Goal: Task Accomplishment & Management: Use online tool/utility

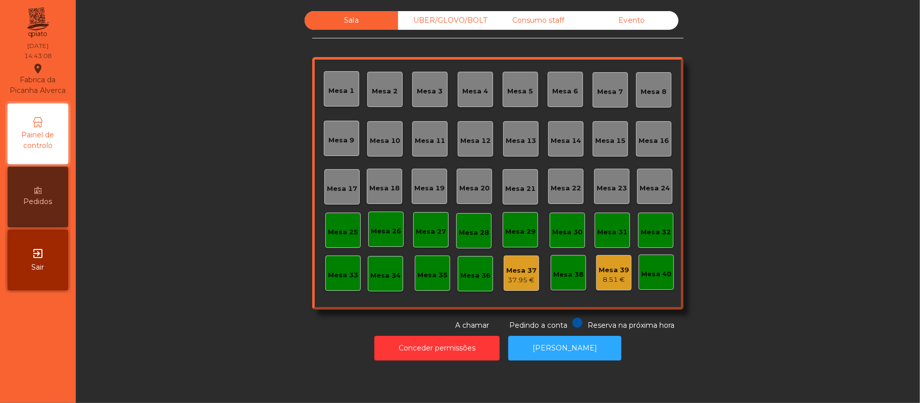
click at [548, 21] on div "Consumo staff" at bounding box center [539, 20] width 94 height 19
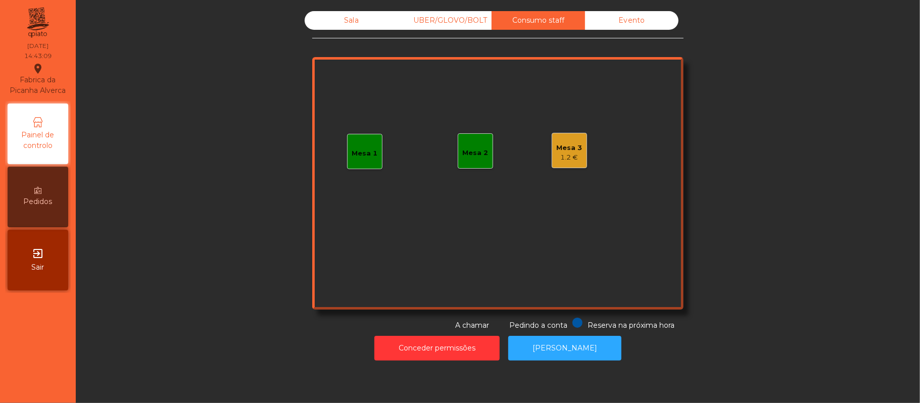
click at [575, 156] on div "1.2 €" at bounding box center [570, 158] width 26 height 10
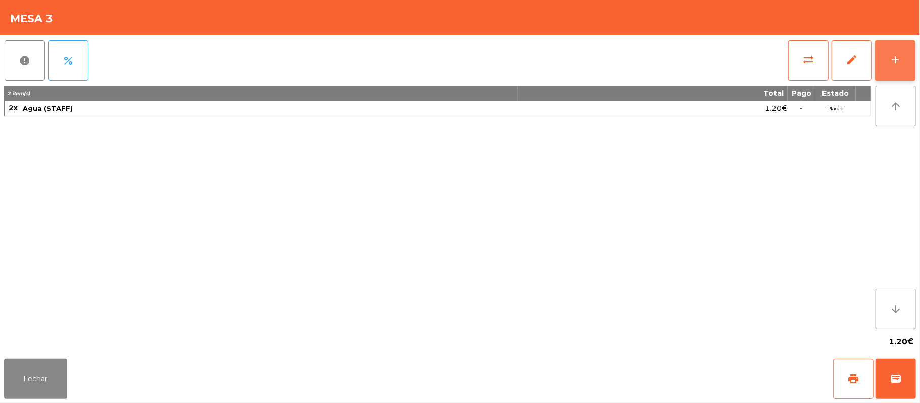
click at [896, 61] on div "add" at bounding box center [896, 60] width 12 height 12
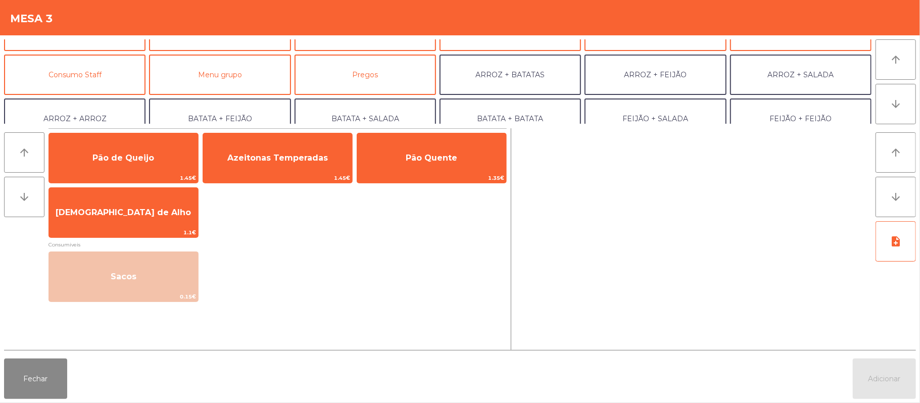
scroll to position [73, 0]
click at [109, 73] on button "Consumo Staff" at bounding box center [75, 74] width 142 height 40
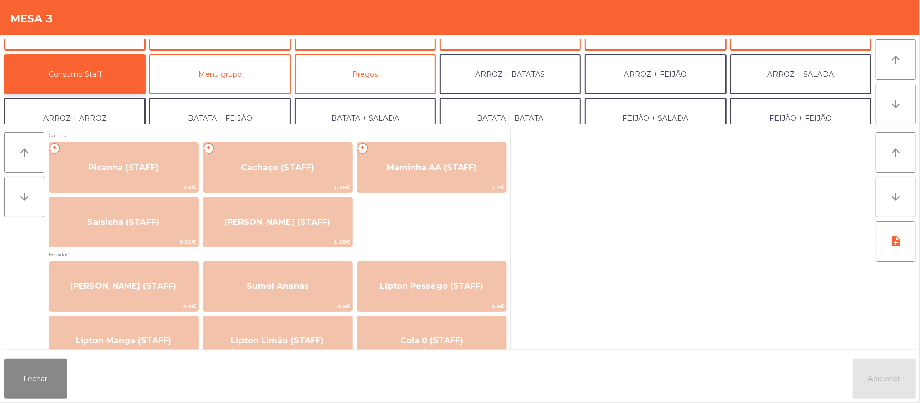
scroll to position [1, 0]
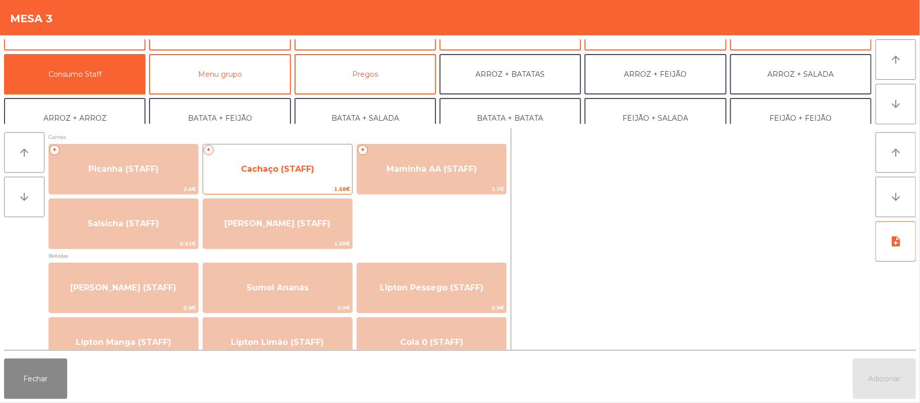
click at [286, 170] on span "Cachaço (STAFF)" at bounding box center [277, 169] width 73 height 10
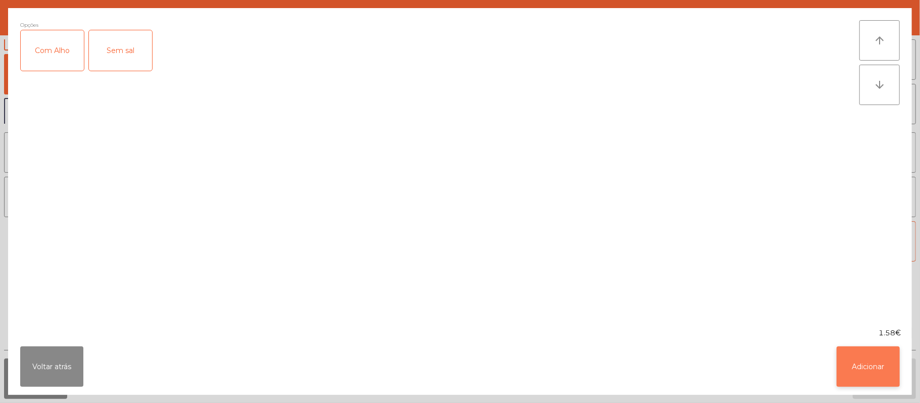
click at [866, 353] on button "Adicionar" at bounding box center [868, 367] width 63 height 40
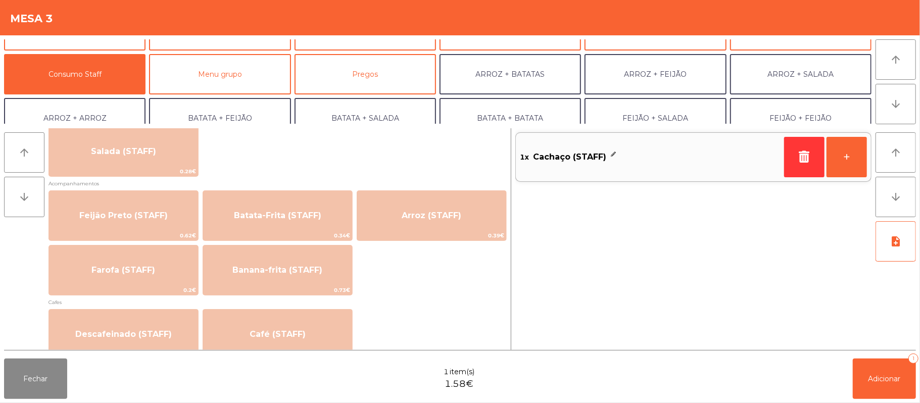
scroll to position [413, 0]
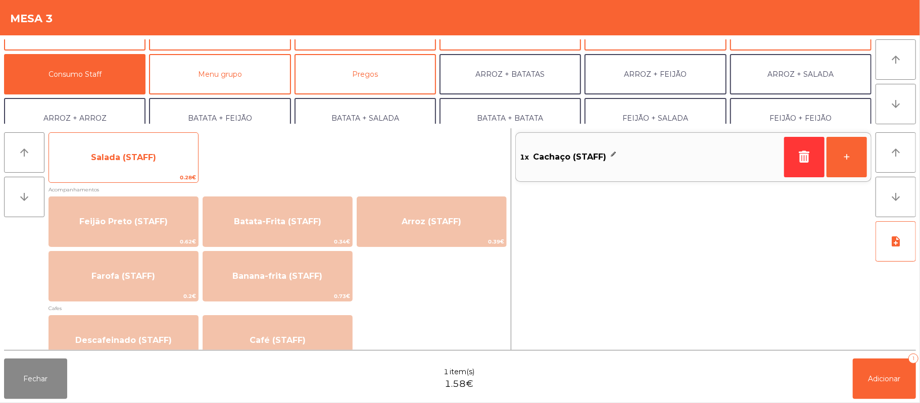
click at [150, 158] on span "Salada (STAFF)" at bounding box center [123, 158] width 65 height 10
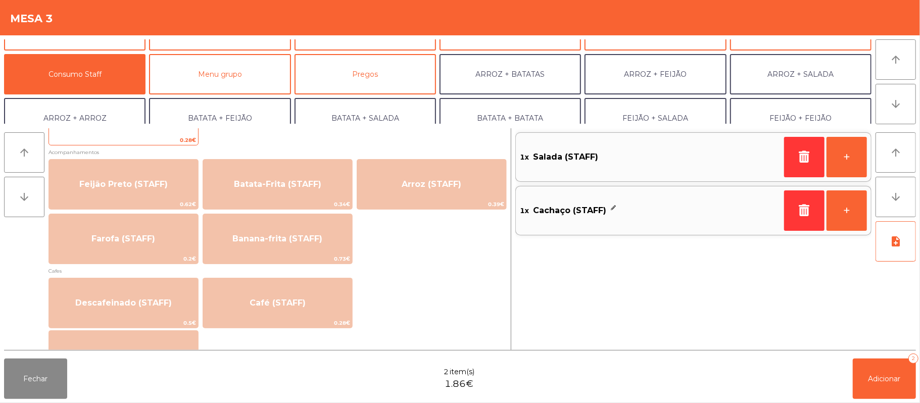
scroll to position [464, 0]
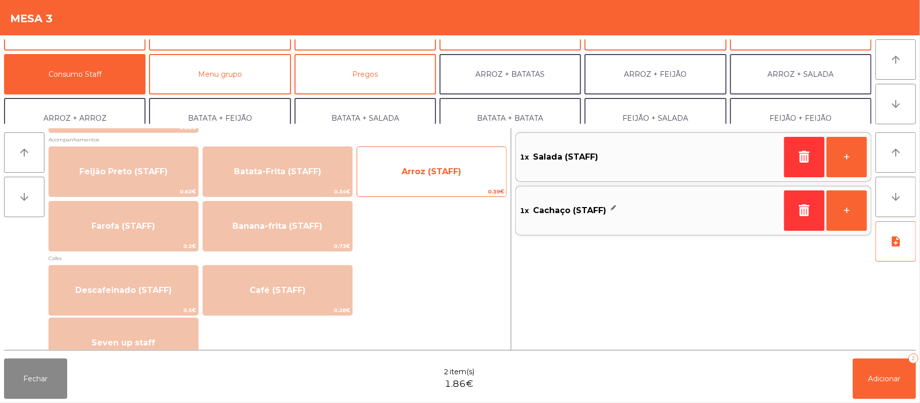
click at [437, 170] on span "Arroz (STAFF)" at bounding box center [432, 172] width 60 height 10
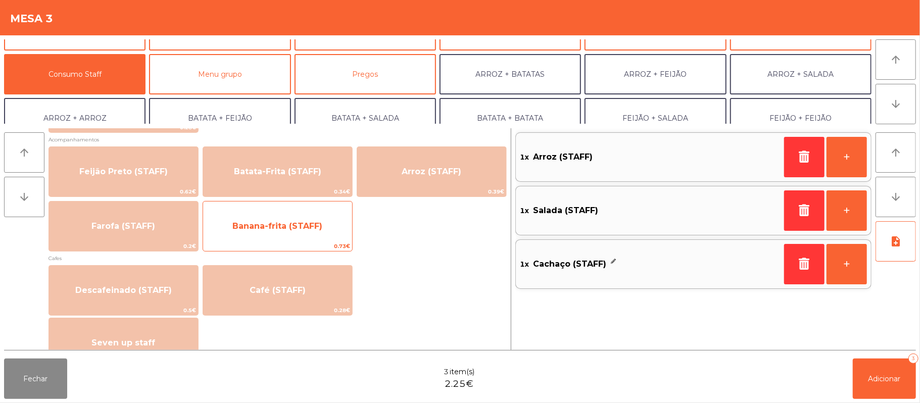
click at [284, 223] on span "Banana-frita (STAFF)" at bounding box center [278, 226] width 90 height 10
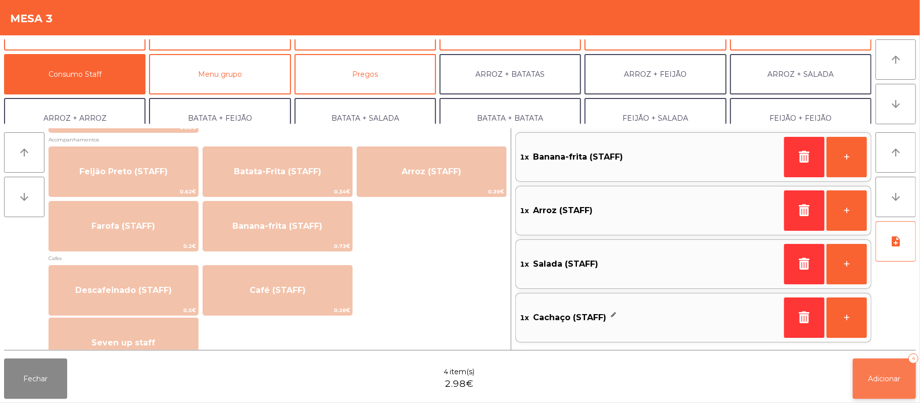
click at [867, 386] on button "Adicionar 4" at bounding box center [884, 379] width 63 height 40
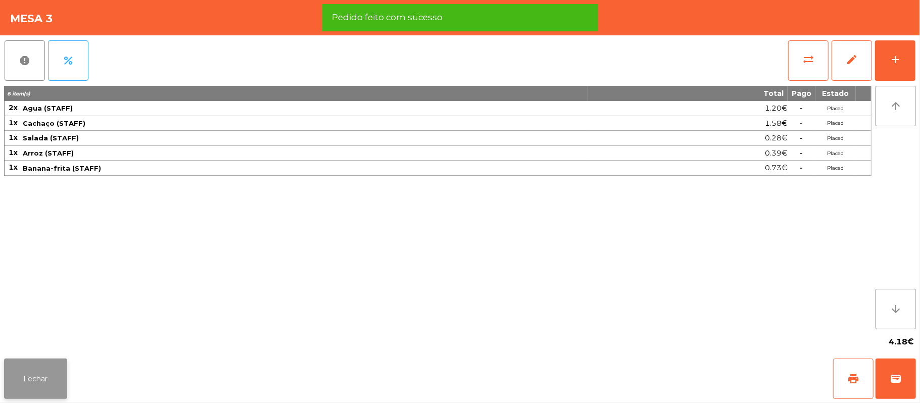
click at [33, 377] on button "Fechar" at bounding box center [35, 379] width 63 height 40
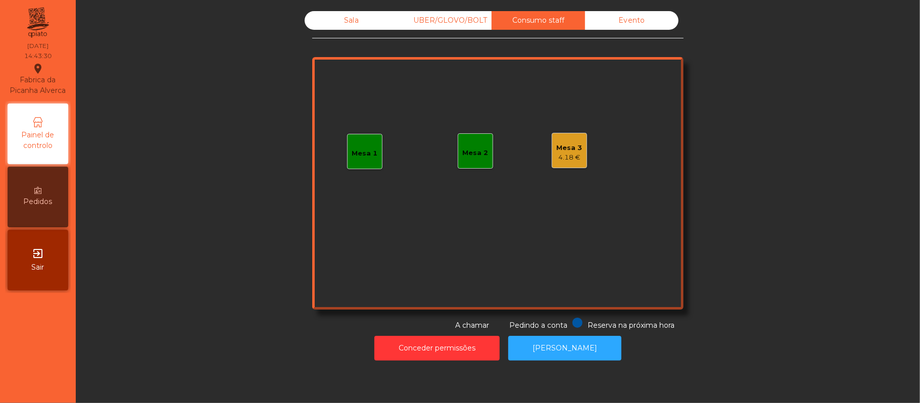
click at [346, 20] on div "Sala" at bounding box center [352, 20] width 94 height 19
click at [569, 152] on div "Mesa 3" at bounding box center [570, 148] width 26 height 10
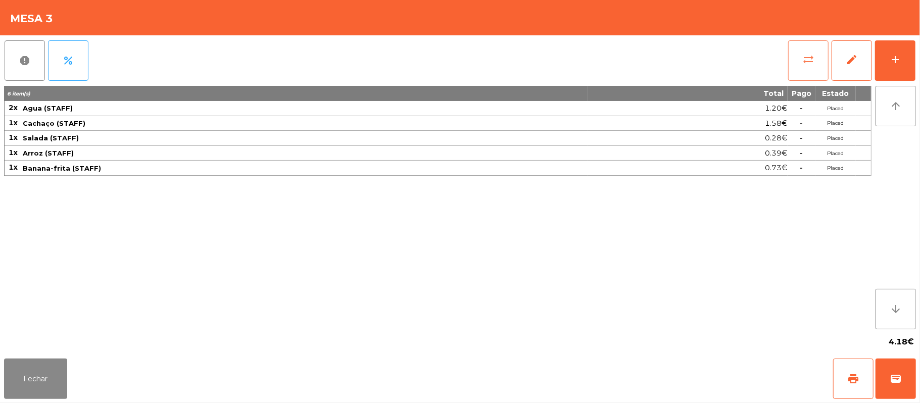
click at [796, 60] on button "sync_alt" at bounding box center [809, 60] width 40 height 40
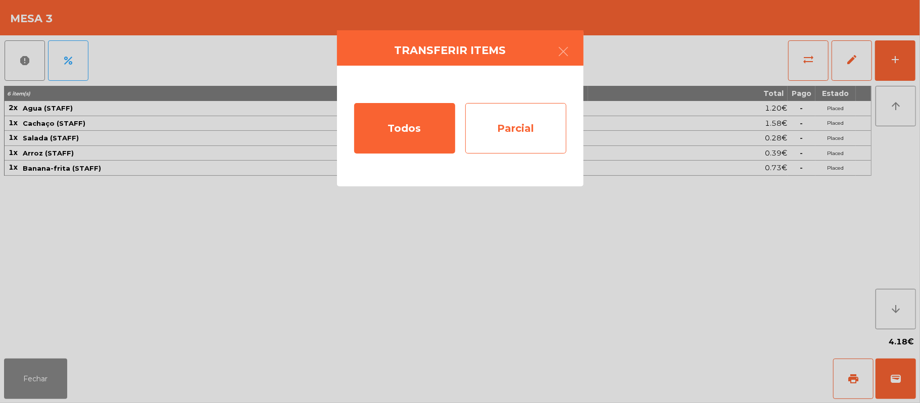
click at [526, 130] on div "Parcial" at bounding box center [516, 128] width 101 height 51
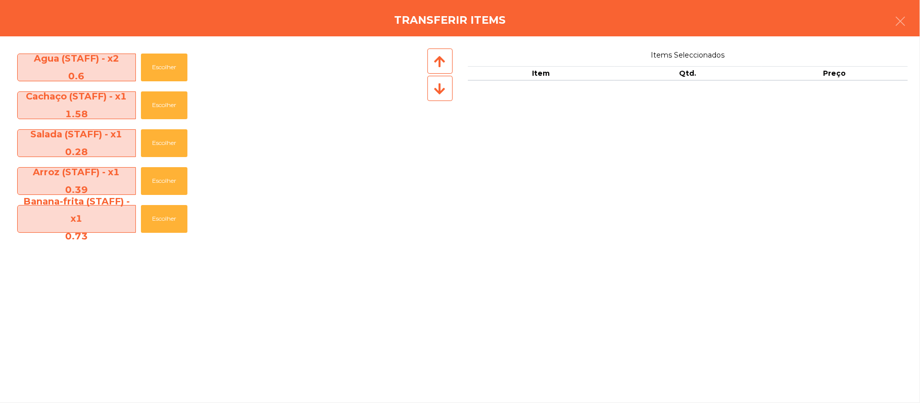
scroll to position [5, 0]
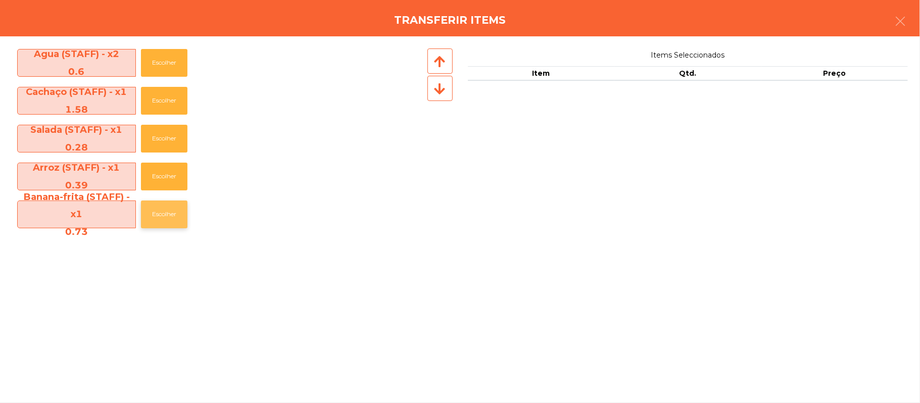
click at [168, 214] on button "Escolher" at bounding box center [164, 215] width 47 height 28
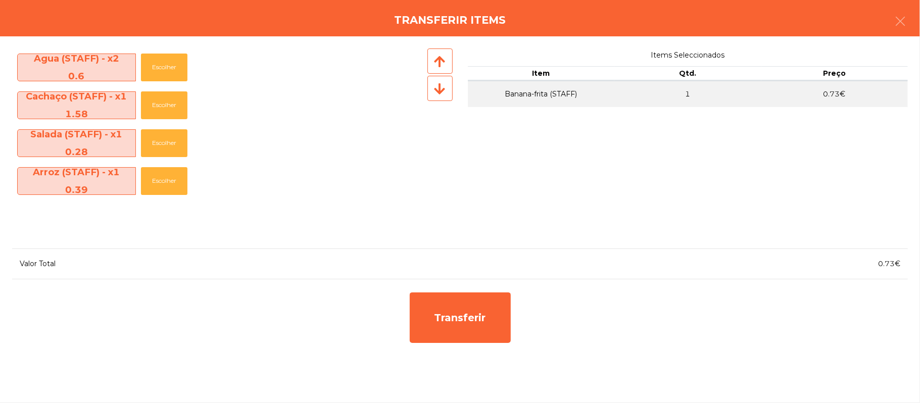
scroll to position [0, 0]
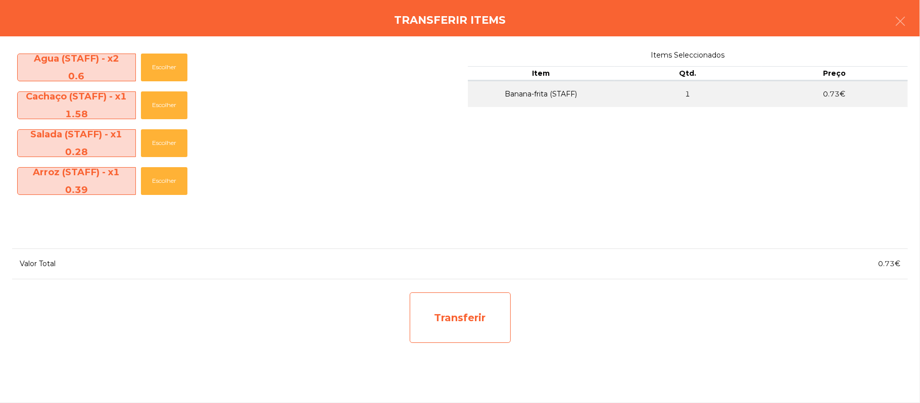
click at [489, 314] on div "Transferir" at bounding box center [460, 318] width 101 height 51
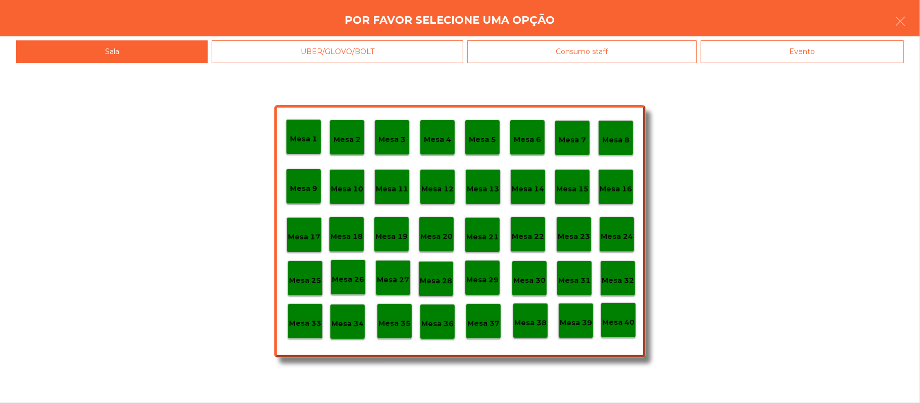
click at [488, 320] on p "Mesa 37" at bounding box center [484, 324] width 32 height 12
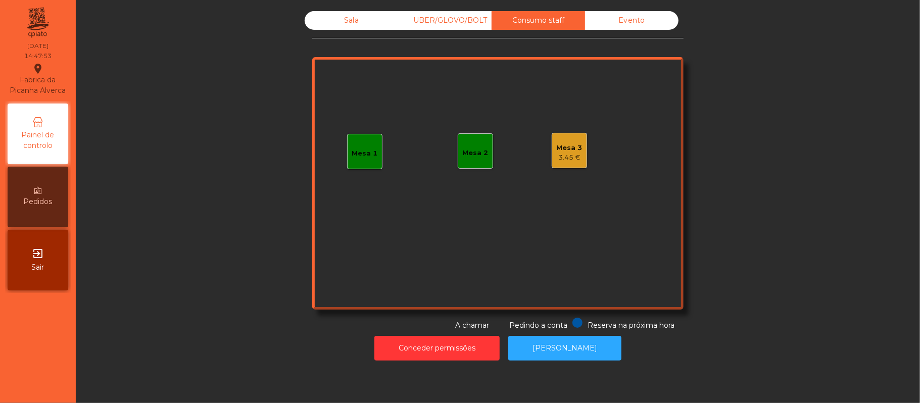
click at [372, 156] on div "Mesa 1" at bounding box center [364, 151] width 35 height 35
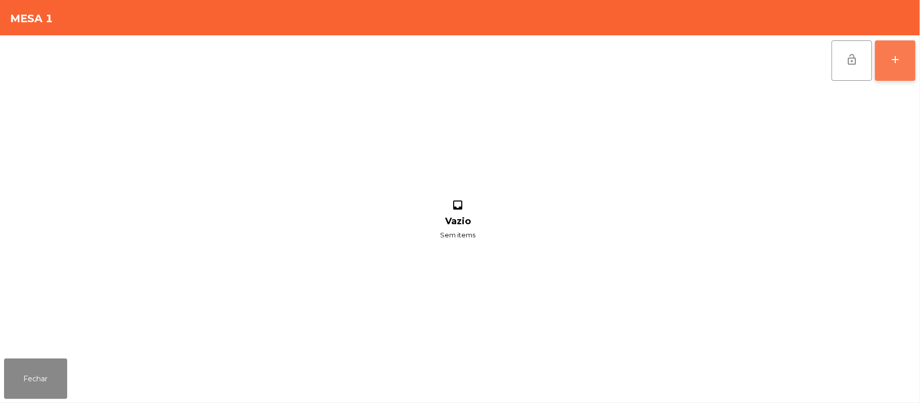
click at [910, 73] on button "add" at bounding box center [895, 60] width 40 height 40
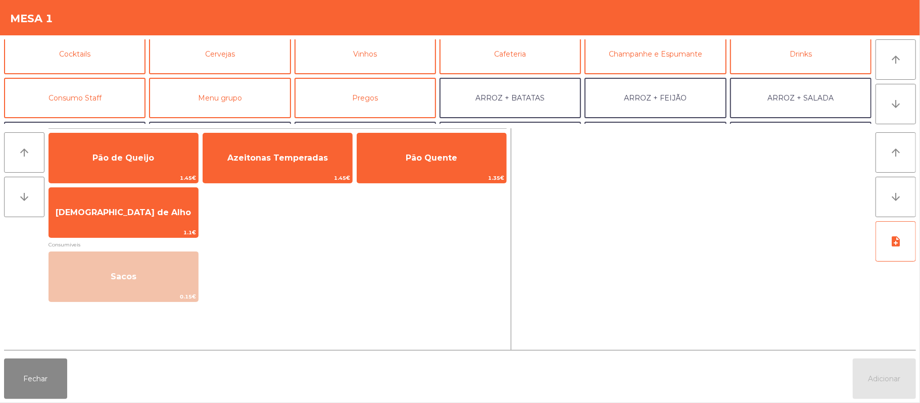
scroll to position [54, 0]
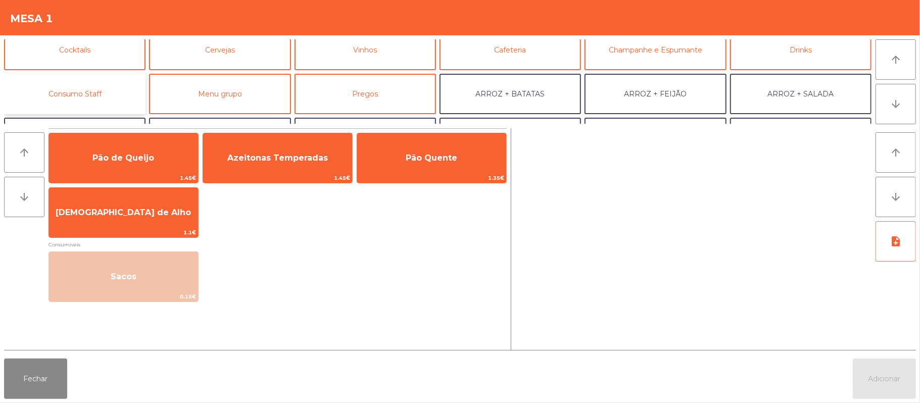
click at [99, 91] on button "Consumo Staff" at bounding box center [75, 94] width 142 height 40
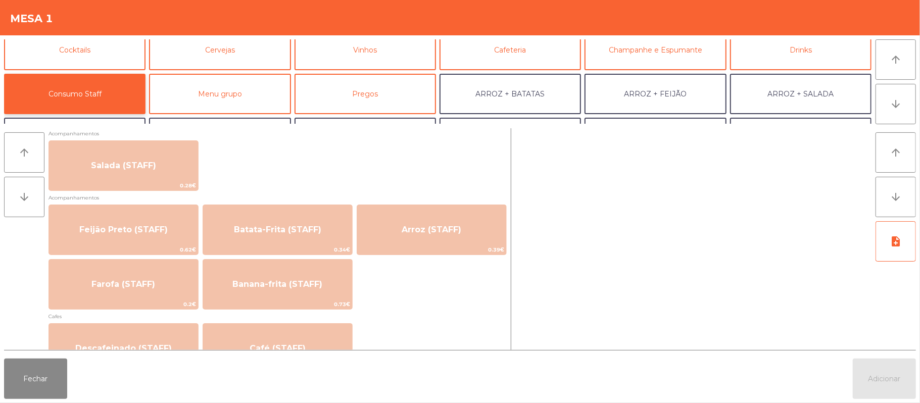
scroll to position [406, 0]
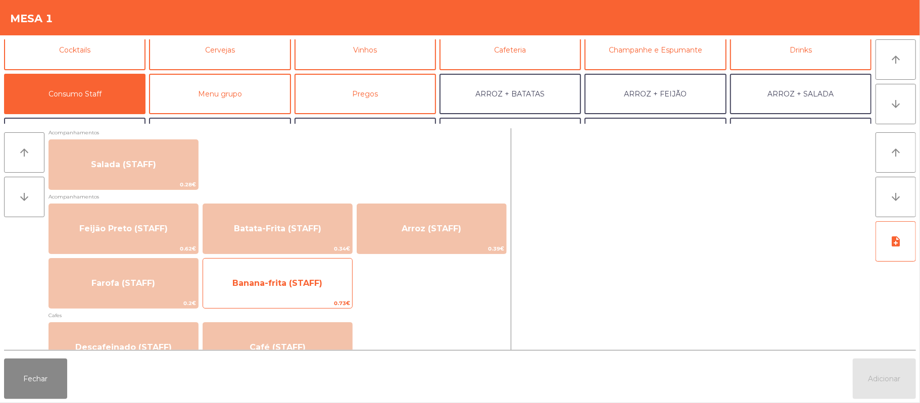
click at [278, 289] on span "Banana-frita (STAFF)" at bounding box center [277, 283] width 149 height 27
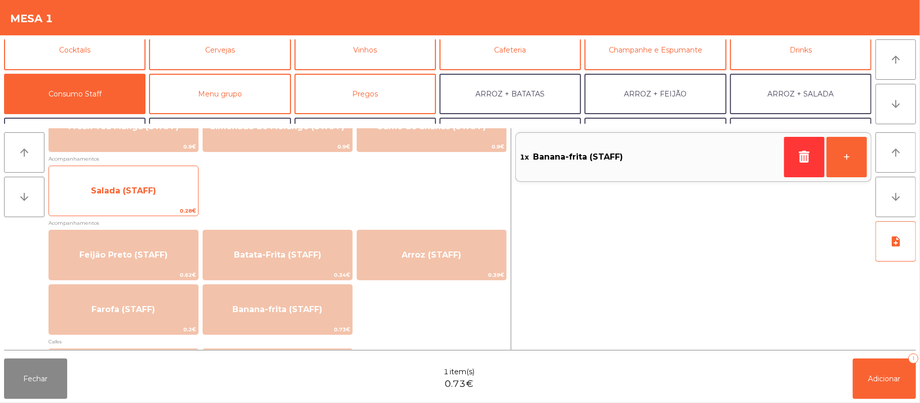
click at [124, 192] on span "Salada (STAFF)" at bounding box center [123, 191] width 65 height 10
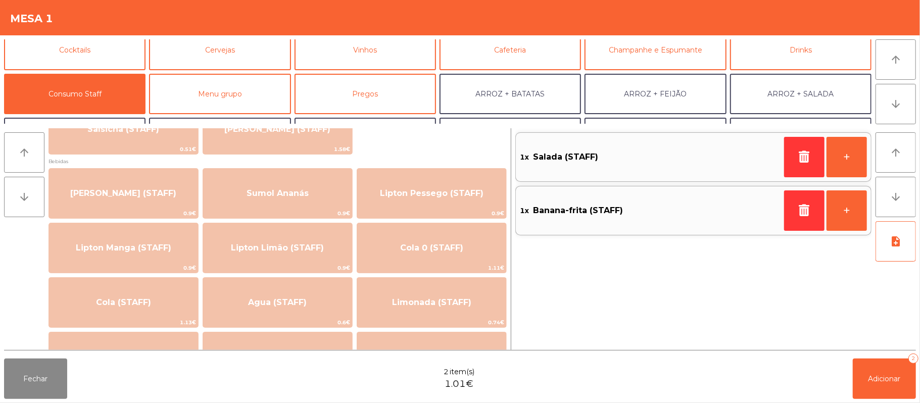
scroll to position [135, 0]
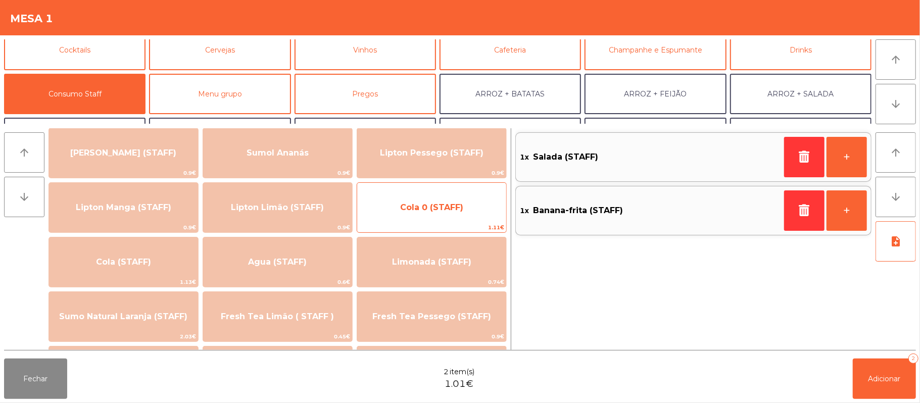
click at [453, 207] on span "Cola 0 (STAFF)" at bounding box center [431, 208] width 63 height 10
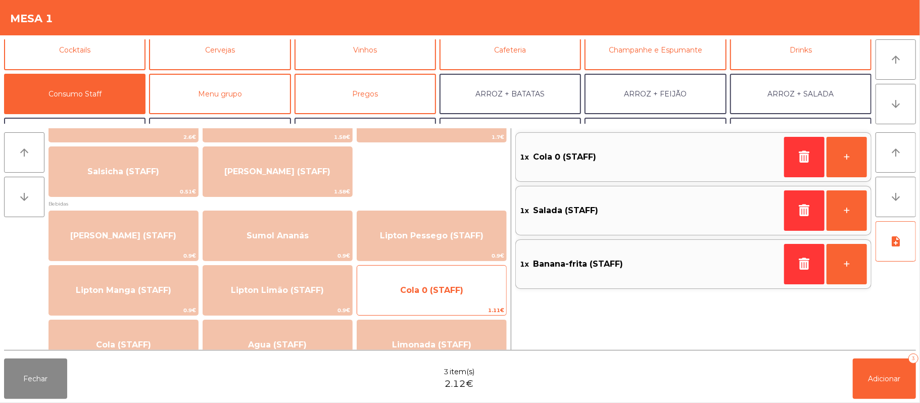
scroll to position [0, 0]
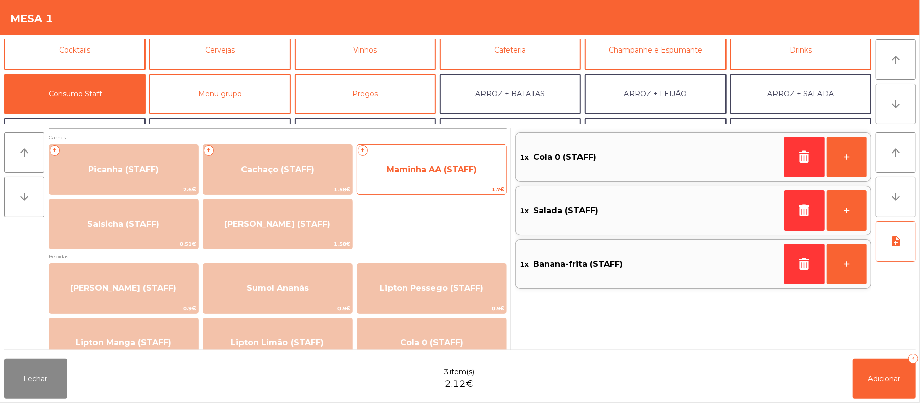
click at [431, 170] on span "Maminha AA (STAFF)" at bounding box center [432, 170] width 90 height 10
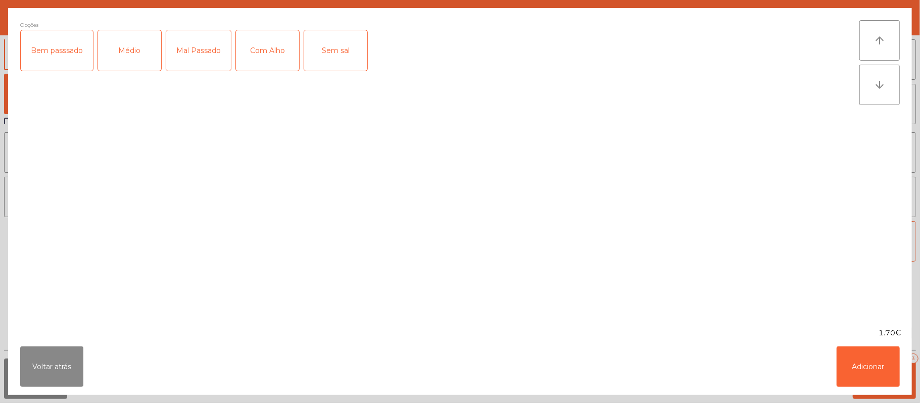
click at [136, 58] on div "Médio" at bounding box center [129, 50] width 63 height 40
click at [271, 56] on div "Com Alho" at bounding box center [267, 50] width 63 height 40
click at [863, 370] on button "Adicionar" at bounding box center [868, 367] width 63 height 40
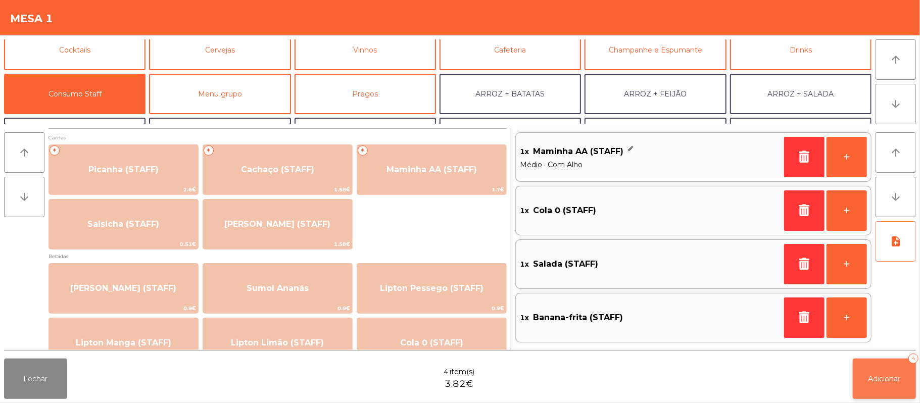
click at [871, 373] on button "Adicionar 4" at bounding box center [884, 379] width 63 height 40
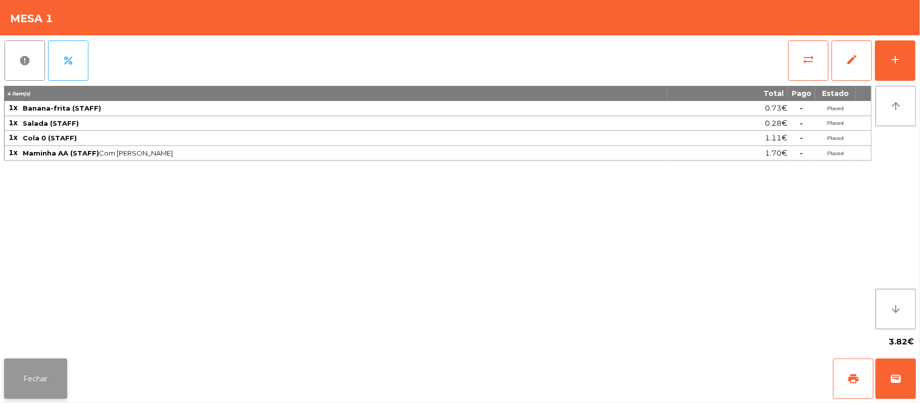
click at [48, 372] on button "Fechar" at bounding box center [35, 379] width 63 height 40
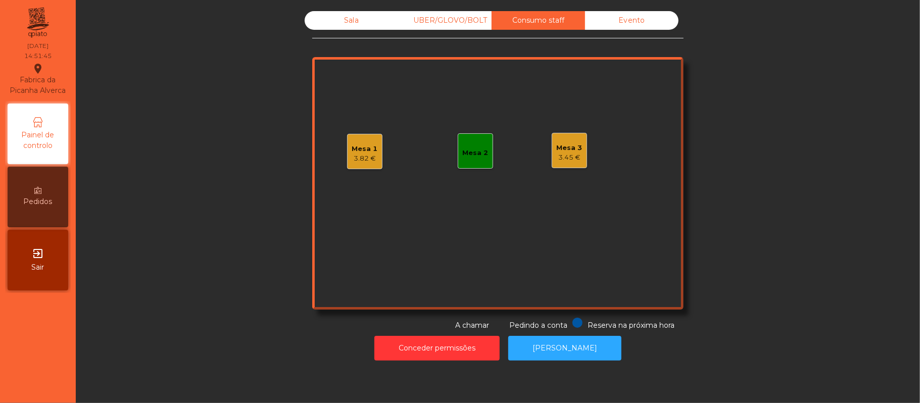
click at [340, 18] on div "Sala" at bounding box center [352, 20] width 94 height 19
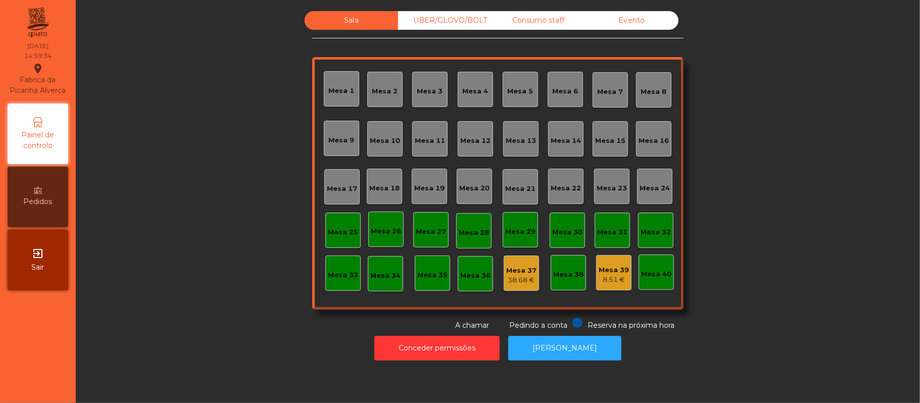
click at [635, 19] on div "Evento" at bounding box center [632, 20] width 94 height 19
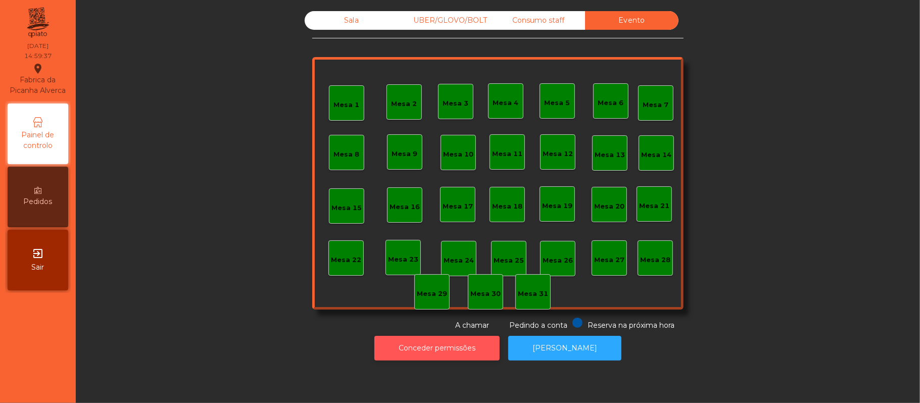
click at [447, 348] on button "Conceder permissões" at bounding box center [437, 348] width 125 height 25
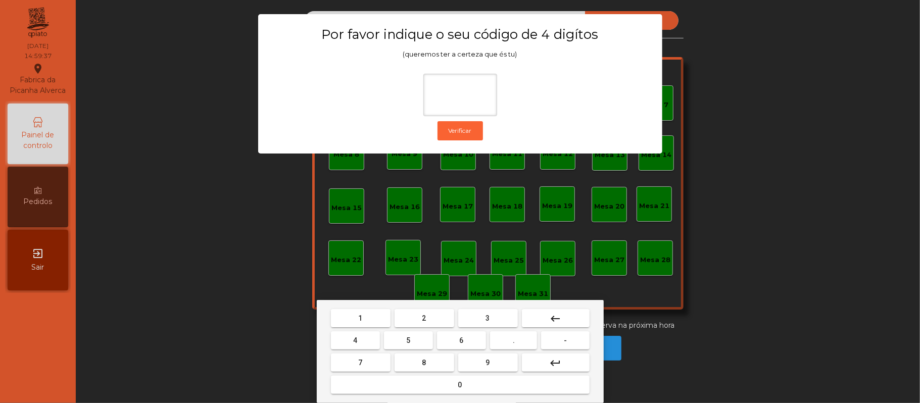
click at [433, 315] on button "2" at bounding box center [425, 318] width 60 height 18
click at [461, 339] on span "6" at bounding box center [462, 341] width 4 height 8
click at [360, 318] on span "1" at bounding box center [361, 318] width 4 height 8
click at [408, 341] on span "5" at bounding box center [408, 341] width 4 height 8
type input "****"
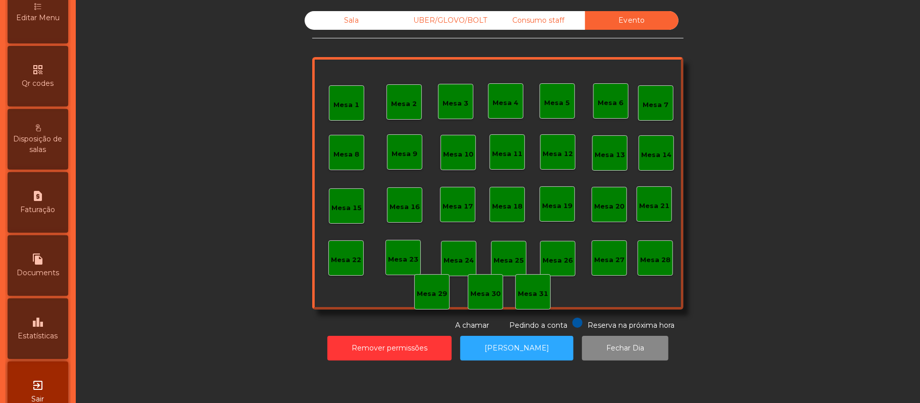
click at [36, 329] on icon "leaderboard" at bounding box center [38, 322] width 12 height 12
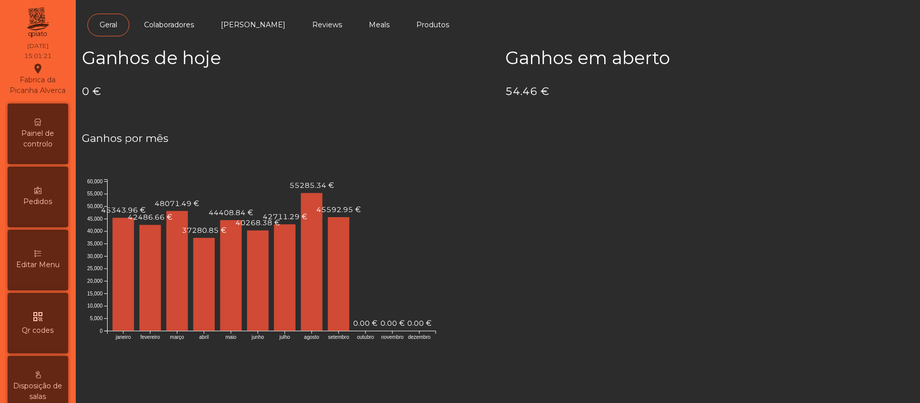
click at [52, 134] on div "Painel de controlo" at bounding box center [38, 134] width 61 height 61
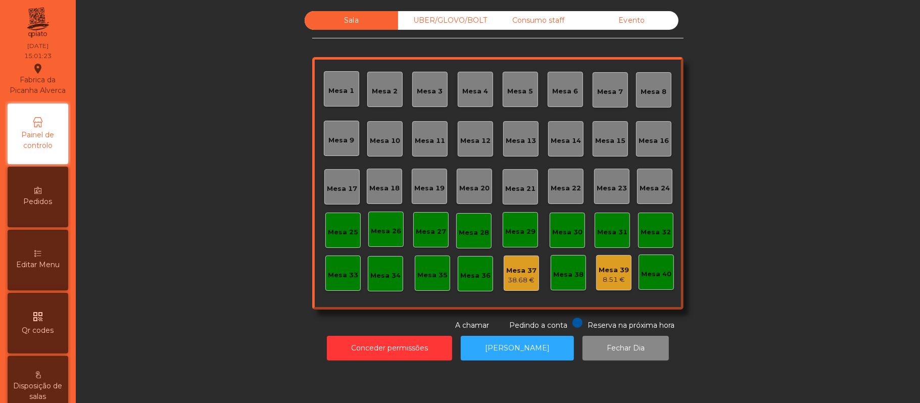
click at [641, 24] on div "Evento" at bounding box center [632, 20] width 94 height 19
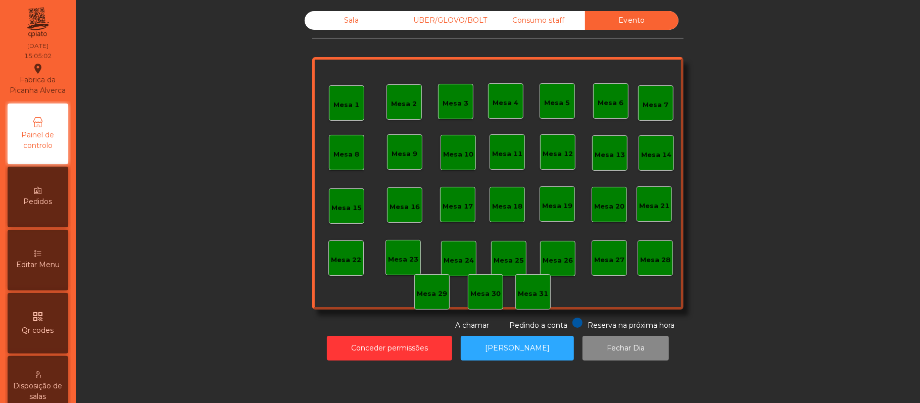
click at [631, 16] on div "Evento" at bounding box center [632, 20] width 94 height 19
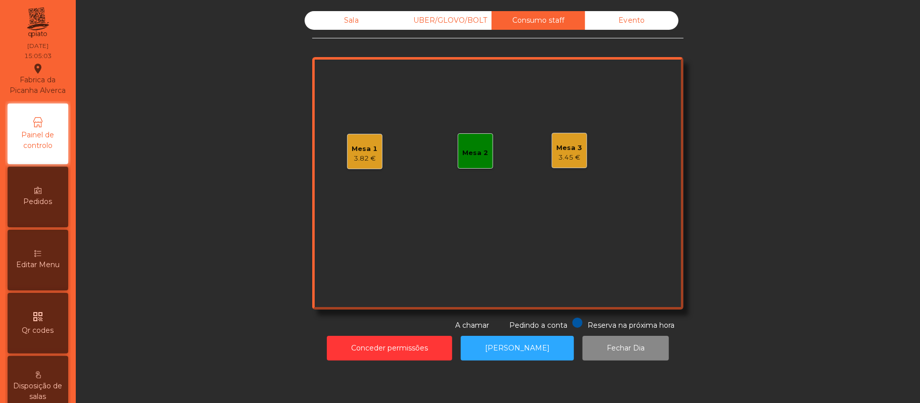
click at [451, 19] on div "UBER/GLOVO/BOLT" at bounding box center [445, 20] width 94 height 19
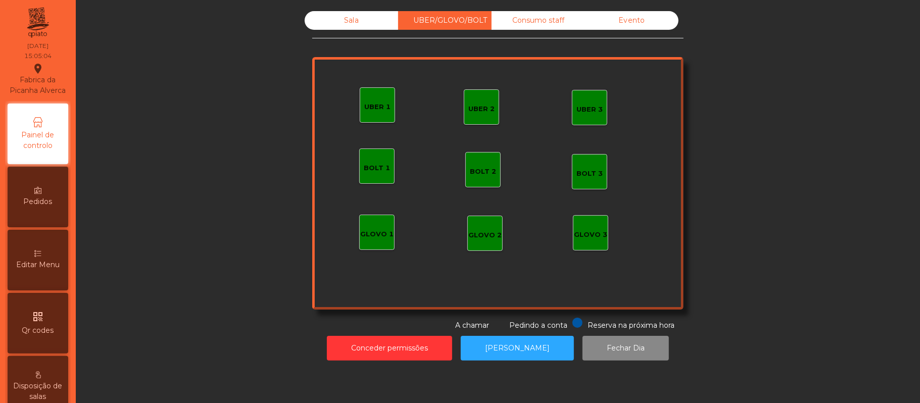
click at [346, 23] on div "Sala" at bounding box center [352, 20] width 94 height 19
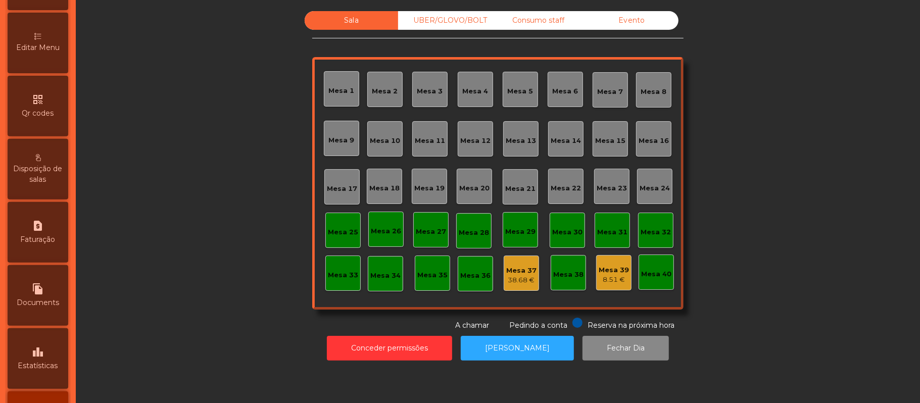
scroll to position [225, 0]
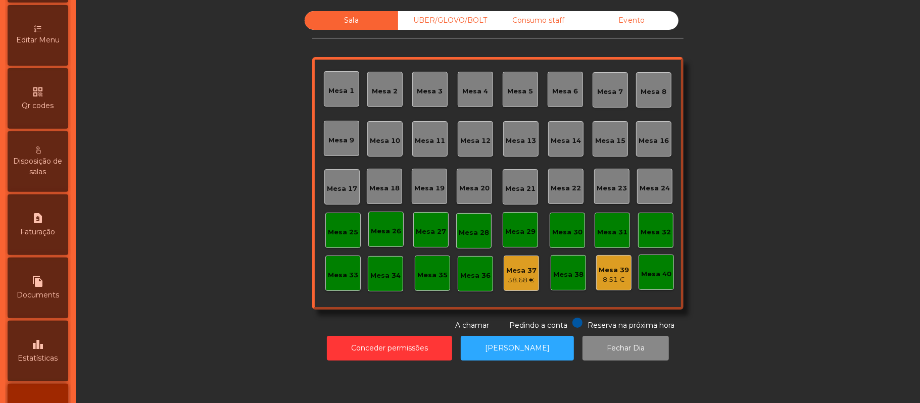
click at [49, 356] on div "leaderboard Estatísticas" at bounding box center [38, 351] width 61 height 61
